Goal: Task Accomplishment & Management: Complete application form

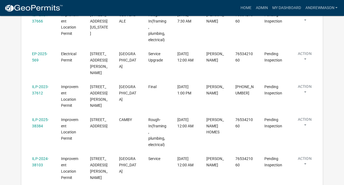
scroll to position [169, 0]
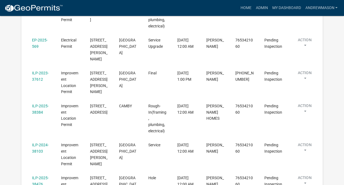
click at [39, 104] on link "ILP-2025-38384" at bounding box center [40, 109] width 17 height 11
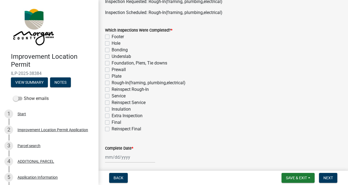
scroll to position [36, 0]
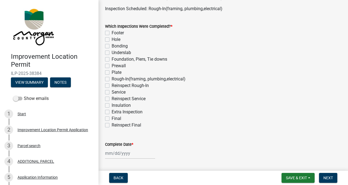
click at [112, 79] on label "Rough-In(framing, plumbing,electrical)" at bounding box center [149, 79] width 74 height 7
click at [112, 79] on input "Rough-In(framing, plumbing,electrical)" at bounding box center [114, 78] width 4 height 4
checkbox input "true"
checkbox input "false"
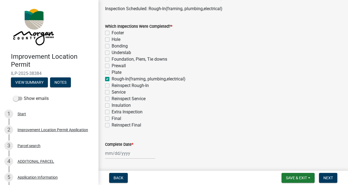
checkbox input "false"
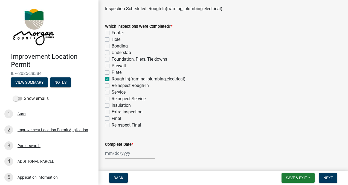
checkbox input "true"
checkbox input "false"
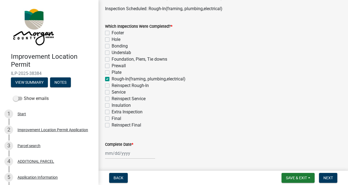
checkbox input "false"
click at [112, 92] on label "Service" at bounding box center [119, 92] width 14 height 7
click at [112, 92] on input "Service" at bounding box center [114, 91] width 4 height 4
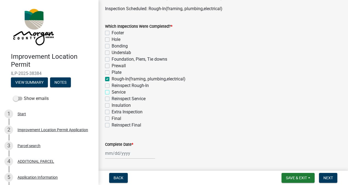
checkbox input "true"
checkbox input "false"
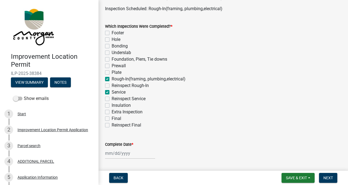
checkbox input "false"
checkbox input "true"
checkbox input "false"
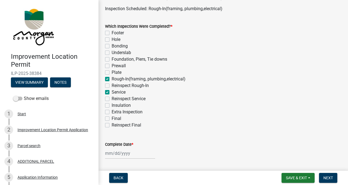
checkbox input "true"
checkbox input "false"
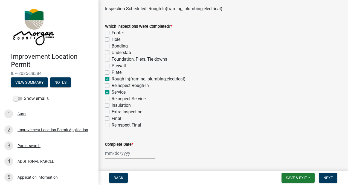
checkbox input "false"
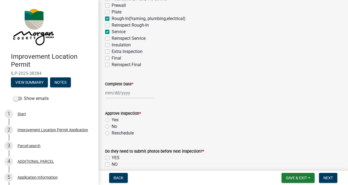
scroll to position [102, 0]
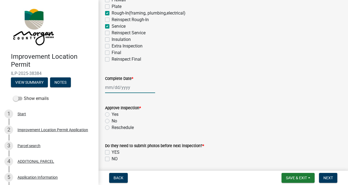
click at [125, 87] on div at bounding box center [130, 87] width 50 height 11
select select "8"
select select "2025"
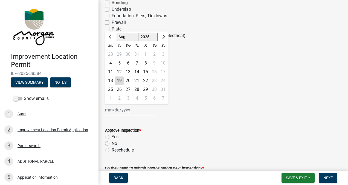
scroll to position [79, 0]
click at [112, 29] on label "Plate" at bounding box center [117, 29] width 10 height 7
click at [112, 29] on input "Plate" at bounding box center [114, 28] width 4 height 4
checkbox input "true"
checkbox input "false"
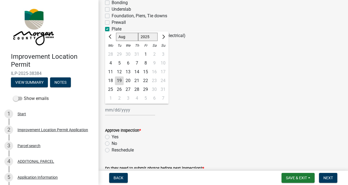
checkbox input "false"
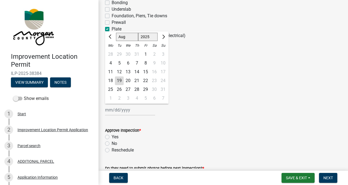
checkbox input "true"
checkbox input "false"
checkbox input "true"
checkbox input "false"
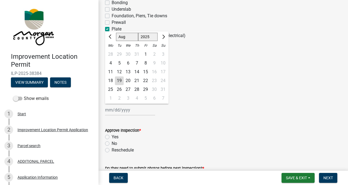
checkbox input "false"
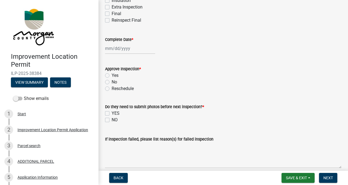
scroll to position [143, 0]
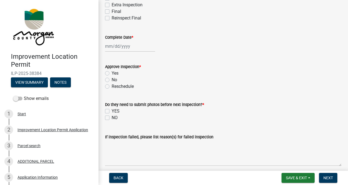
click at [112, 81] on label "No" at bounding box center [114, 79] width 5 height 7
click at [112, 80] on input "No" at bounding box center [114, 78] width 4 height 4
radio input "true"
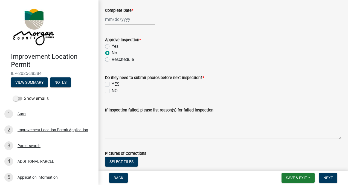
scroll to position [182, 0]
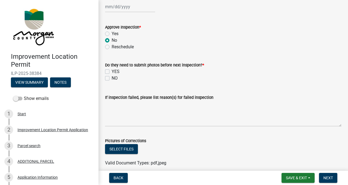
click at [112, 79] on label "NO" at bounding box center [115, 78] width 6 height 7
click at [112, 78] on input "NO" at bounding box center [114, 77] width 4 height 4
checkbox input "true"
checkbox input "false"
checkbox input "true"
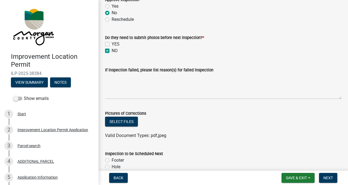
scroll to position [218, 0]
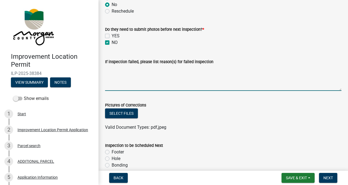
click at [140, 76] on textarea "If inspection failed, please list reason(s) for failed inspection" at bounding box center [223, 78] width 237 height 26
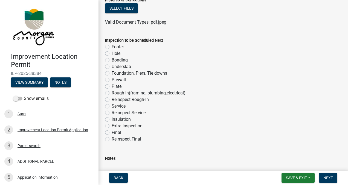
scroll to position [324, 0]
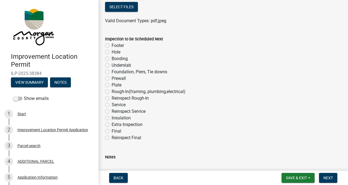
type textarea "Electrician was still wiring the house, no fire caulk. House not ready."
click at [112, 98] on label "Reinspect Rough-In" at bounding box center [130, 98] width 37 height 7
click at [112, 98] on input "Reinspect Rough-In" at bounding box center [114, 97] width 4 height 4
radio input "true"
click at [328, 176] on span "Next" at bounding box center [329, 177] width 10 height 4
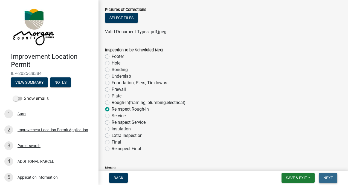
scroll to position [335, 0]
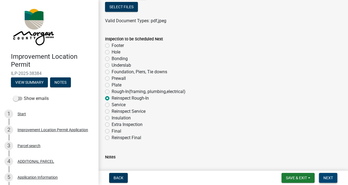
click at [323, 177] on button "Next" at bounding box center [328, 178] width 18 height 10
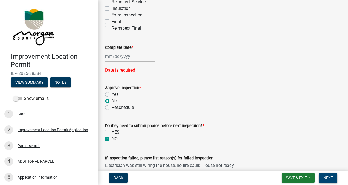
scroll to position [120, 0]
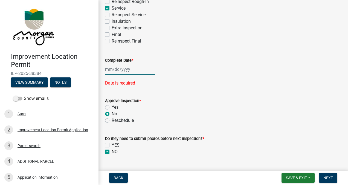
click at [128, 68] on div at bounding box center [130, 69] width 50 height 11
select select "8"
select select "2025"
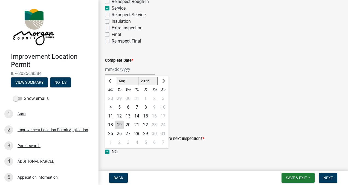
click at [120, 124] on div "19" at bounding box center [119, 124] width 9 height 9
type input "[DATE]"
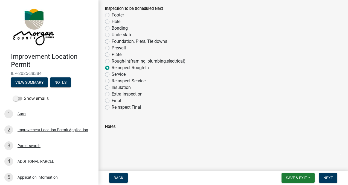
scroll to position [368, 0]
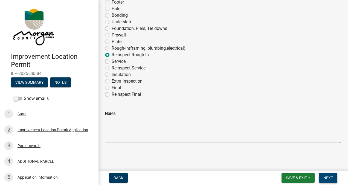
click at [328, 178] on span "Next" at bounding box center [329, 177] width 10 height 4
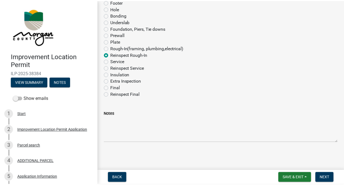
scroll to position [0, 0]
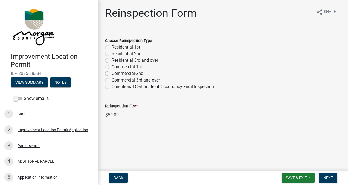
click at [112, 48] on label "Residential-1st" at bounding box center [126, 47] width 28 height 7
click at [112, 47] on input "Residential-1st" at bounding box center [114, 46] width 4 height 4
radio input "true"
click at [327, 178] on span "Next" at bounding box center [329, 177] width 10 height 4
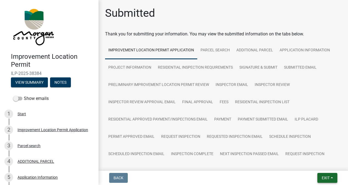
click at [322, 176] on span "Exit" at bounding box center [326, 177] width 8 height 4
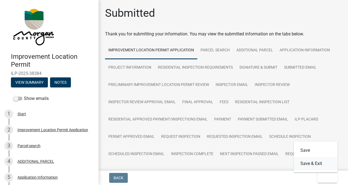
click at [317, 164] on button "Save & Exit" at bounding box center [316, 163] width 44 height 13
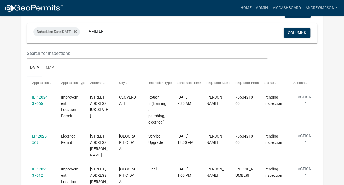
scroll to position [85, 0]
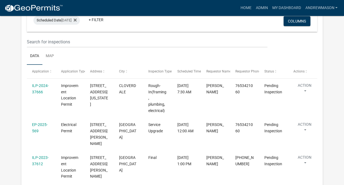
select select "3: 100"
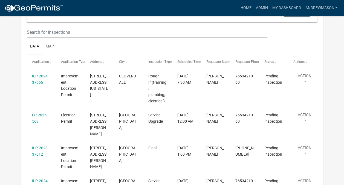
scroll to position [116, 0]
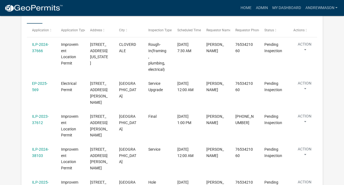
click at [37, 114] on link "ILP-2023-37612" at bounding box center [40, 119] width 17 height 11
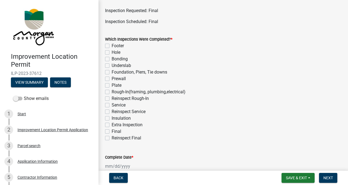
scroll to position [45, 0]
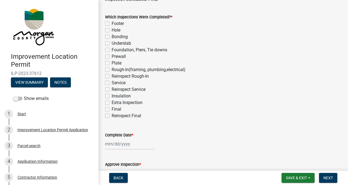
click at [112, 110] on label "Final" at bounding box center [117, 109] width 10 height 7
click at [112, 109] on input "Final" at bounding box center [114, 108] width 4 height 4
checkbox input "true"
checkbox input "false"
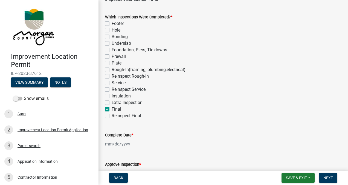
checkbox input "false"
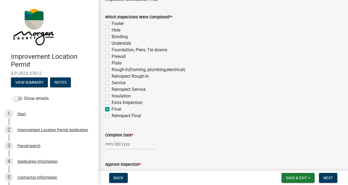
checkbox input "false"
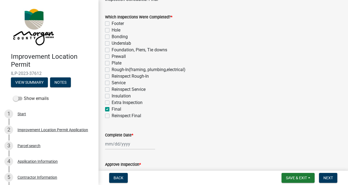
checkbox input "false"
checkbox input "true"
checkbox input "false"
click at [125, 141] on div at bounding box center [130, 143] width 50 height 11
select select "8"
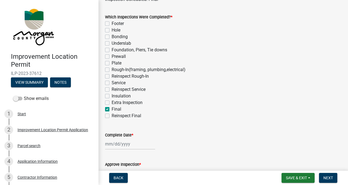
select select "2025"
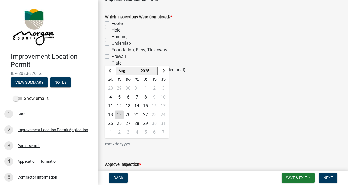
click at [120, 114] on div "19" at bounding box center [119, 114] width 9 height 9
type input "[DATE]"
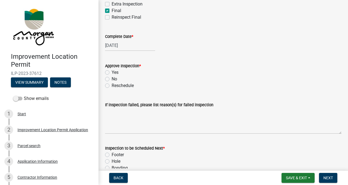
scroll to position [145, 0]
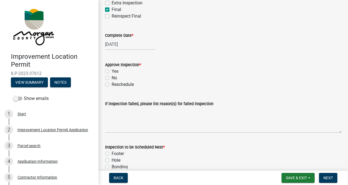
click at [112, 78] on label "No" at bounding box center [114, 77] width 5 height 7
click at [112, 78] on input "No" at bounding box center [114, 76] width 4 height 4
radio input "true"
click at [134, 113] on textarea "If inspection failed, please list reason(s) for failed inspection" at bounding box center [223, 120] width 237 height 26
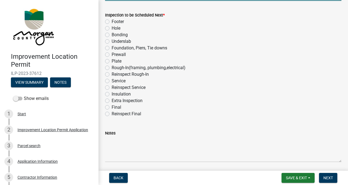
scroll to position [280, 0]
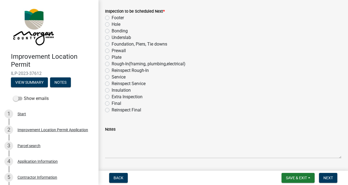
type textarea "gate was locked, no access to house."
click at [112, 110] on label "Reinspect Final" at bounding box center [127, 110] width 30 height 7
click at [112, 110] on input "Reinspect Final" at bounding box center [114, 109] width 4 height 4
radio input "true"
click at [328, 177] on span "Next" at bounding box center [329, 177] width 10 height 4
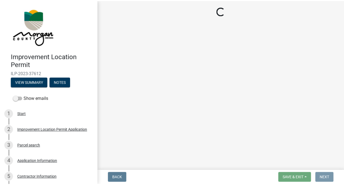
scroll to position [0, 0]
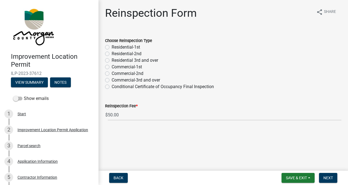
click at [112, 47] on label "Residential-1st" at bounding box center [126, 47] width 28 height 7
click at [112, 47] on input "Residential-1st" at bounding box center [114, 46] width 4 height 4
radio input "true"
click at [325, 180] on span "Next" at bounding box center [329, 177] width 10 height 4
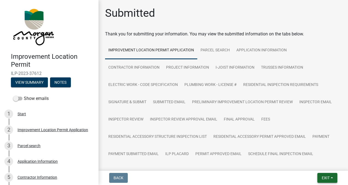
click at [323, 179] on span "Exit" at bounding box center [326, 177] width 8 height 4
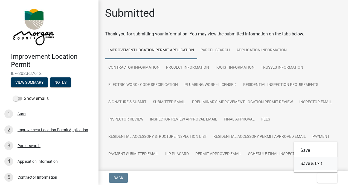
click at [310, 163] on button "Save & Exit" at bounding box center [316, 163] width 44 height 13
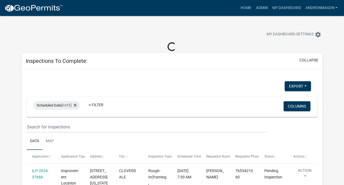
select select "3: 100"
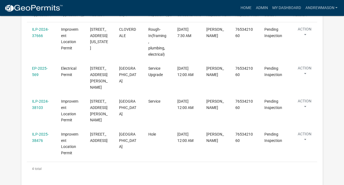
scroll to position [141, 0]
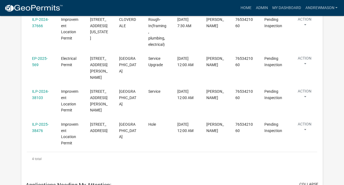
click at [38, 122] on link "ILP-2025-38476" at bounding box center [40, 127] width 17 height 11
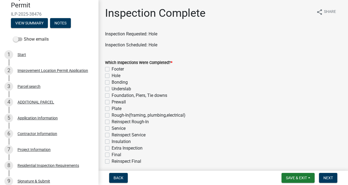
scroll to position [59, 0]
click at [41, 151] on div "Project Information" at bounding box center [34, 149] width 33 height 4
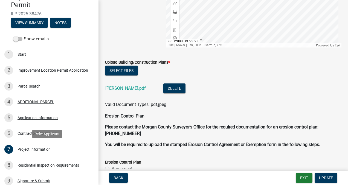
scroll to position [1325, 0]
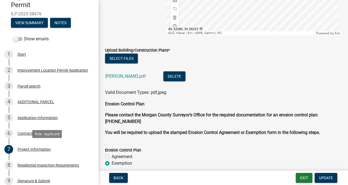
click at [129, 77] on link "[PERSON_NAME].pdf" at bounding box center [125, 75] width 41 height 5
